Goal: Task Accomplishment & Management: Use online tool/utility

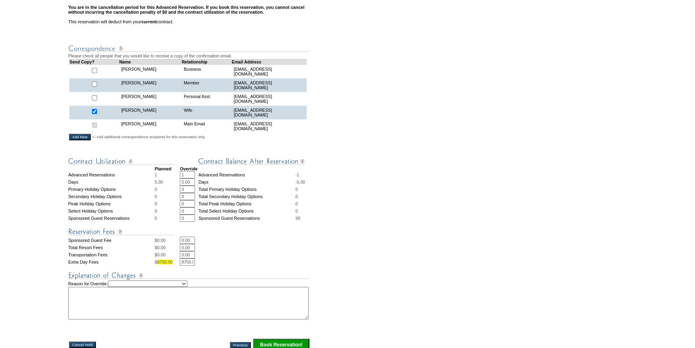
scroll to position [292, 0]
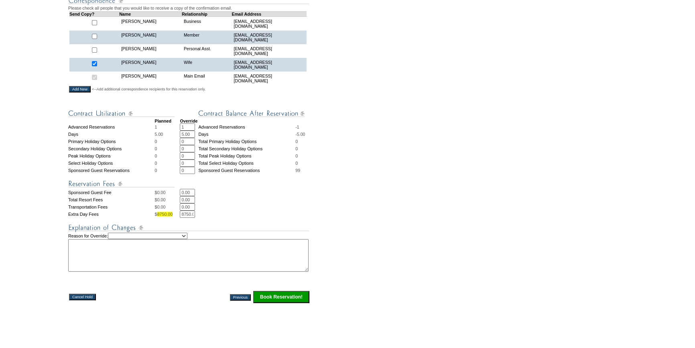
click at [165, 239] on select "Creating Continuous Stay Days Rebooked After Cancellation Editing Occupant Expe…" at bounding box center [148, 235] width 80 height 6
select select "1044"
click at [116, 239] on select "Creating Continuous Stay Days Rebooked After Cancellation Editing Occupant Expe…" at bounding box center [148, 235] width 80 height 6
click at [113, 265] on textarea at bounding box center [188, 255] width 241 height 33
click at [260, 255] on textarea "pending approval to convert RR days to an AR and use 5 additiona RR days to con…" at bounding box center [188, 255] width 241 height 33
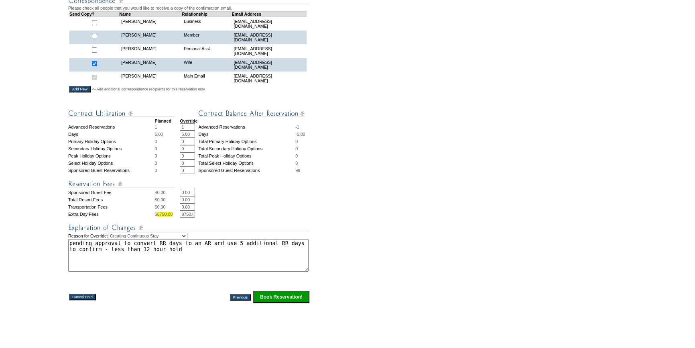
type textarea "pending approval to convert RR days to an AR and use 5 additional RR days to co…"
click at [296, 303] on input "Book Reservation!" at bounding box center [281, 297] width 56 height 12
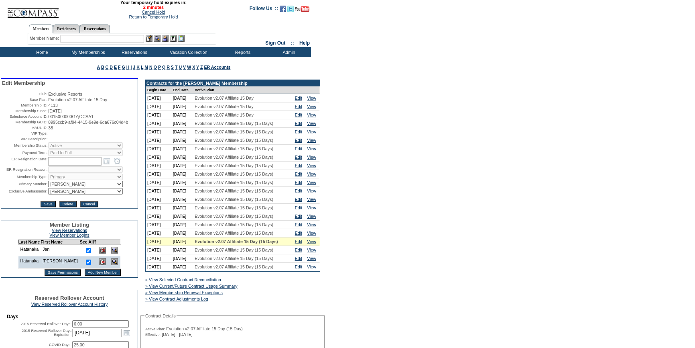
scroll to position [182, 0]
